Goal: Task Accomplishment & Management: Manage account settings

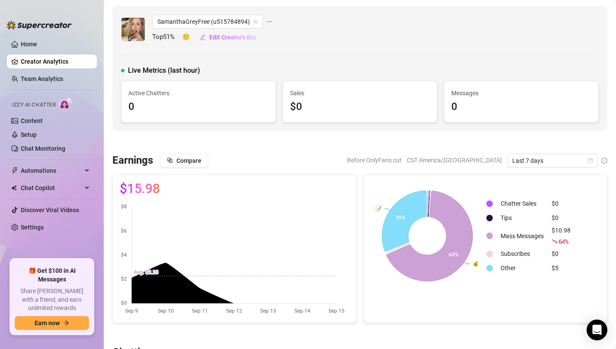
click at [266, 21] on icon "ellipsis" at bounding box center [269, 22] width 6 height 6
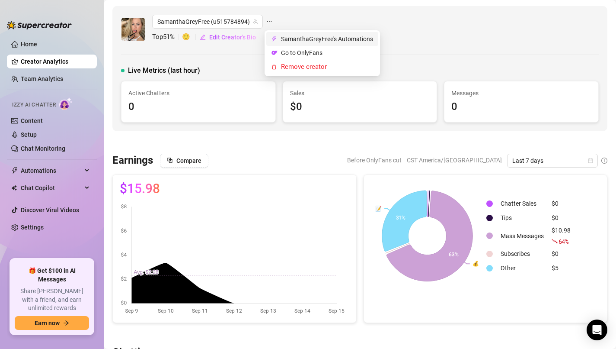
click at [300, 38] on span "SamanthaGreyFree's Automations" at bounding box center [327, 39] width 92 height 10
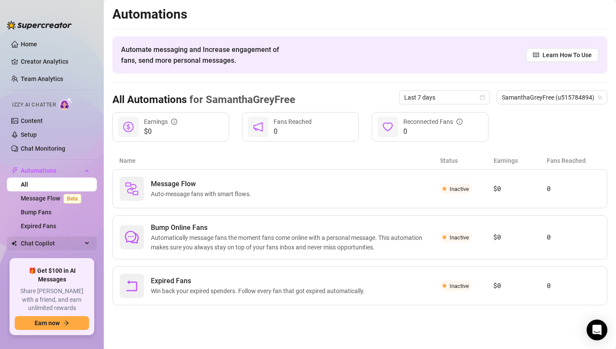
click at [72, 241] on span "Chat Copilot" at bounding box center [51, 243] width 61 height 14
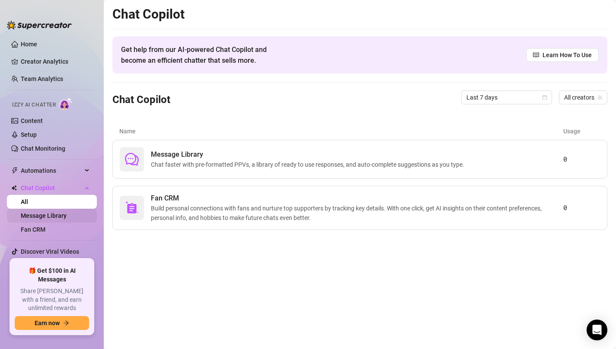
click at [64, 218] on link "Message Library" at bounding box center [44, 215] width 46 height 7
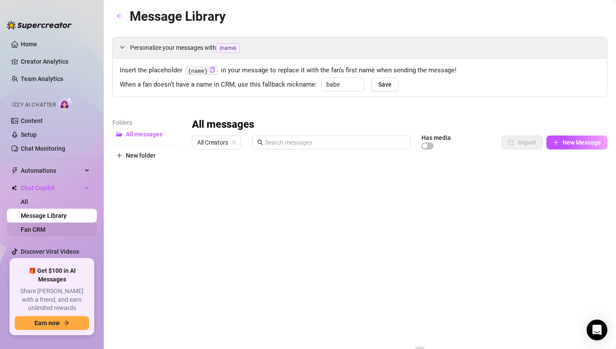
click at [45, 229] on link "Fan CRM" at bounding box center [33, 229] width 25 height 7
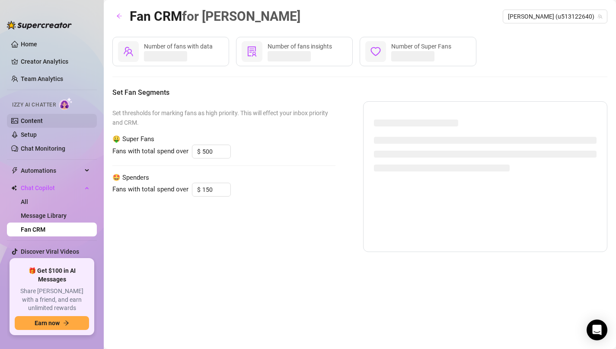
click at [37, 122] on link "Content" at bounding box center [32, 120] width 22 height 7
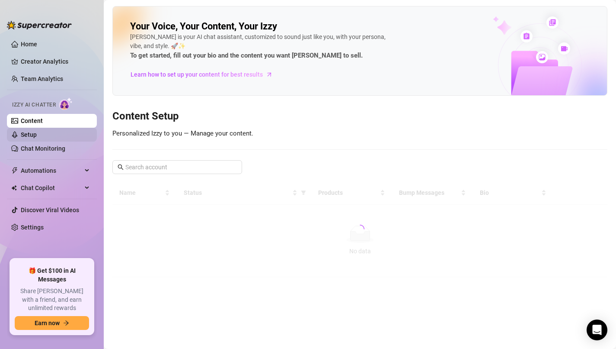
click at [37, 135] on link "Setup" at bounding box center [29, 134] width 16 height 7
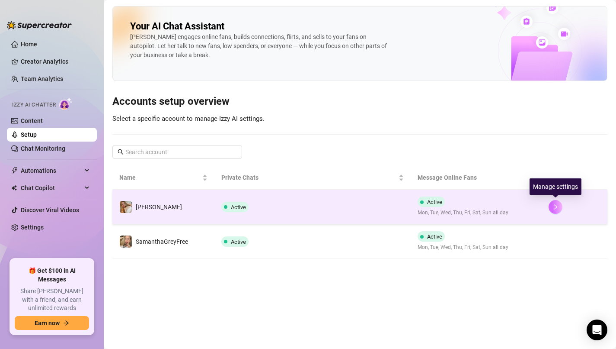
click at [554, 205] on icon "right" at bounding box center [556, 207] width 6 height 6
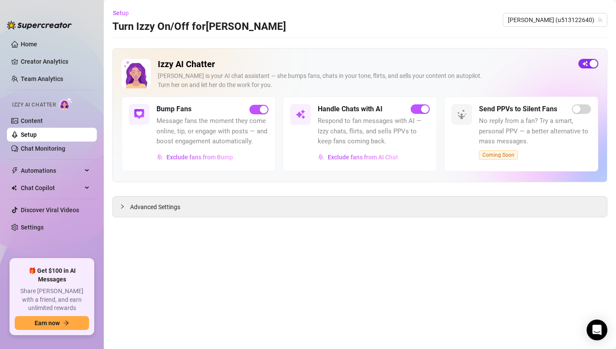
click at [585, 64] on span "button" at bounding box center [589, 64] width 20 height 10
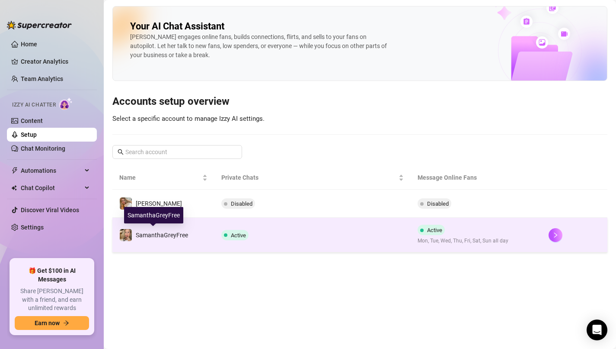
click at [166, 233] on span "SamanthaGreyFree" at bounding box center [162, 234] width 52 height 7
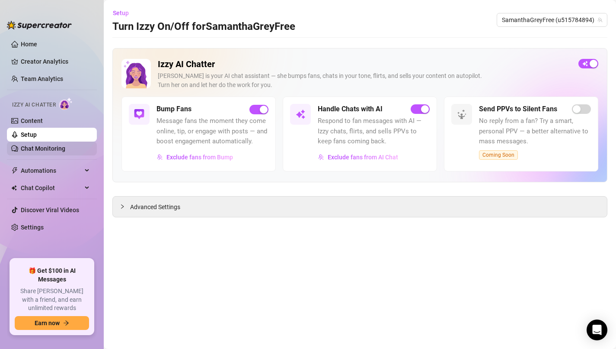
click at [46, 150] on link "Chat Monitoring" at bounding box center [43, 148] width 45 height 7
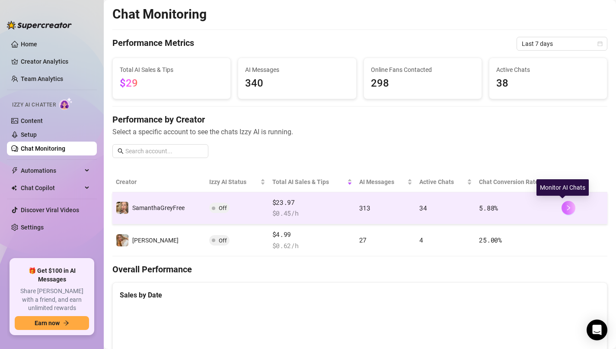
click at [566, 208] on icon "right" at bounding box center [569, 208] width 6 height 6
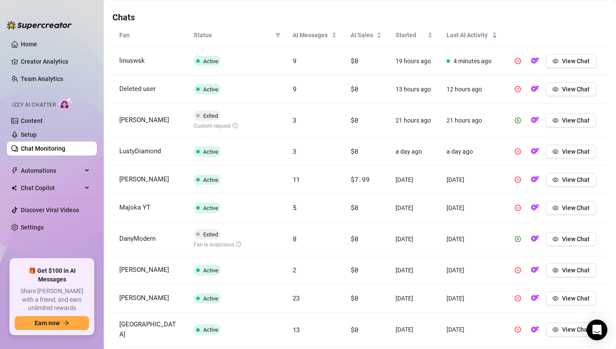
scroll to position [317, 0]
